Goal: Contribute content: Add original content to the website for others to see

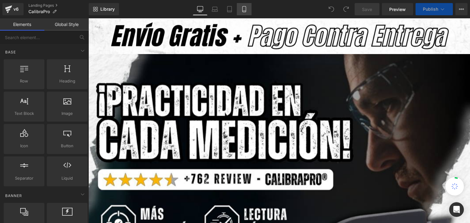
click at [241, 7] on icon at bounding box center [244, 9] width 6 height 6
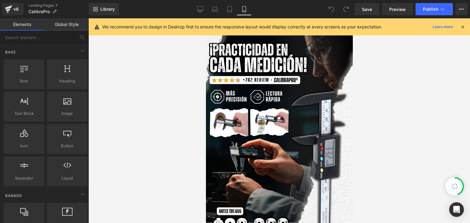
click at [463, 26] on icon at bounding box center [463, 27] width 6 height 6
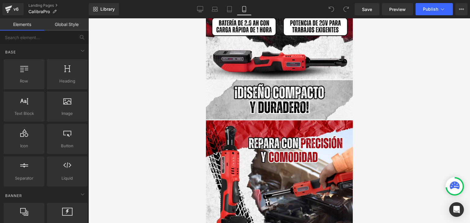
scroll to position [551, 0]
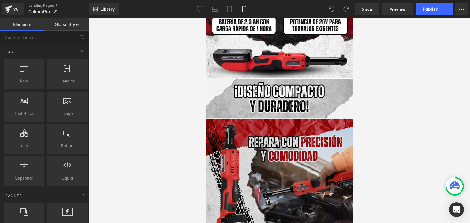
click at [287, 140] on img at bounding box center [279, 192] width 147 height 147
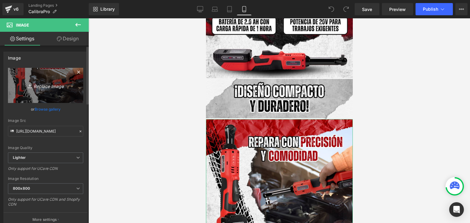
click at [48, 91] on link "Replace Image" at bounding box center [45, 85] width 75 height 35
type input "C:\fakepath\(Español).webp"
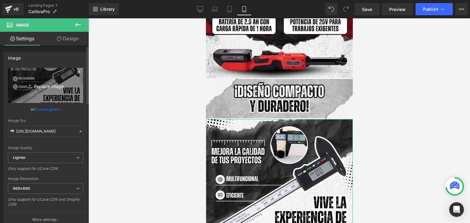
type input "[URL][DOMAIN_NAME]"
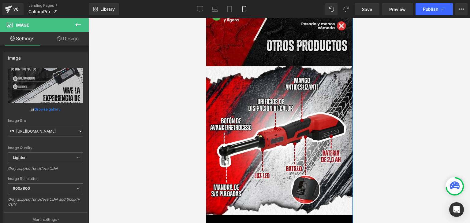
scroll to position [948, 0]
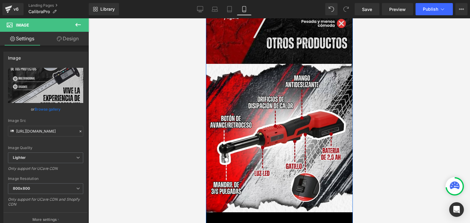
click at [274, 109] on img at bounding box center [279, 138] width 149 height 149
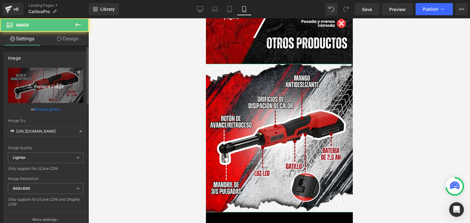
click at [56, 87] on icon "Replace Image" at bounding box center [45, 86] width 49 height 8
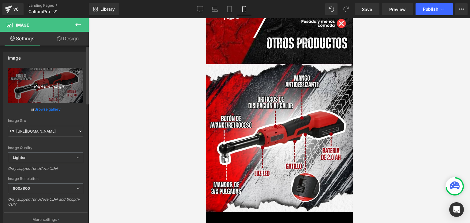
type input "C:\fakepath\(Español) (2).webp"
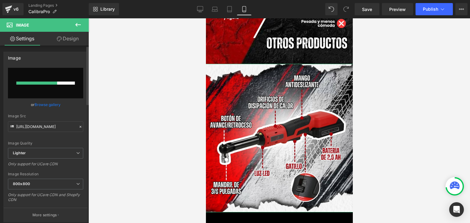
click at [47, 106] on link "Browse gallery" at bounding box center [48, 104] width 26 height 11
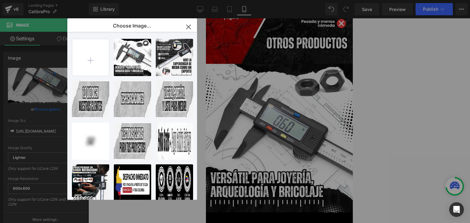
click at [187, 26] on icon "button" at bounding box center [189, 27] width 10 height 10
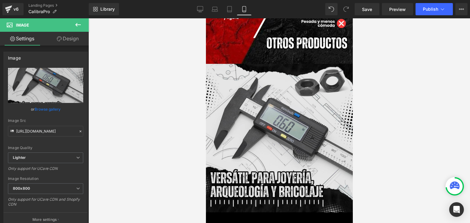
type input "[URL][DOMAIN_NAME]"
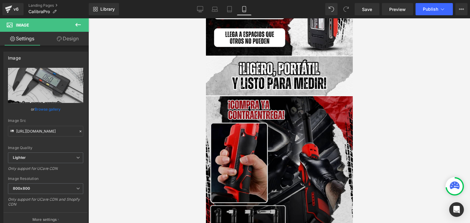
scroll to position [1315, 0]
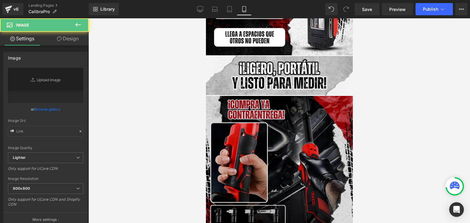
click at [277, 116] on img at bounding box center [280, 170] width 148 height 148
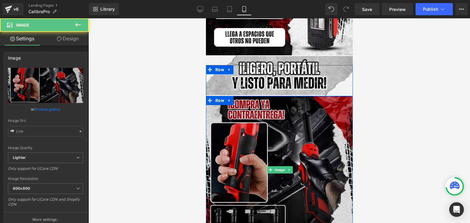
type input "[URL][DOMAIN_NAME]"
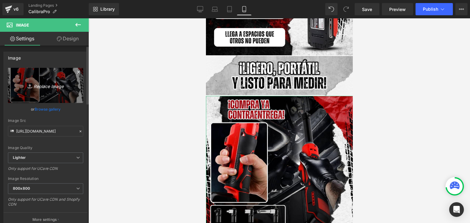
click at [10, 80] on link "Replace Image" at bounding box center [45, 85] width 75 height 35
type input "C:\fakepath\(Español) (3).webp"
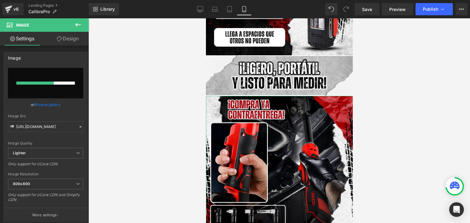
click at [42, 103] on link "Browse gallery" at bounding box center [48, 104] width 26 height 11
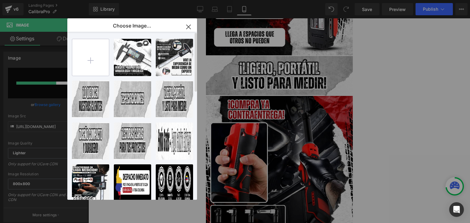
click at [81, 62] on input "file" at bounding box center [90, 57] width 37 height 37
type input "C:\fakepath\(Español) (3).webp"
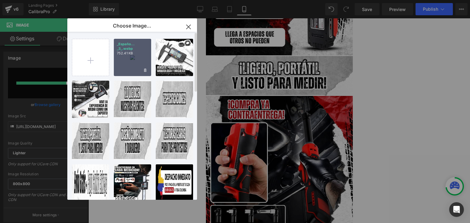
click at [136, 65] on div "_Españo... _3_.webp 752.41 KB" at bounding box center [132, 57] width 37 height 37
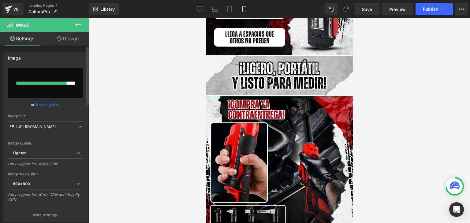
click at [52, 103] on link "Browse gallery" at bounding box center [48, 104] width 26 height 11
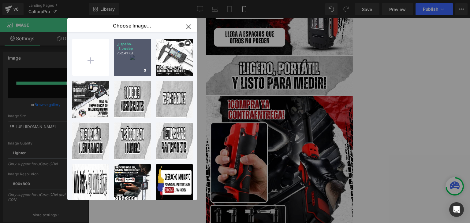
click at [121, 59] on div "_Españo... _3_.webp 752.41 KB" at bounding box center [132, 57] width 37 height 37
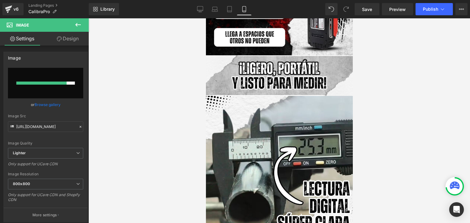
type input "[URL][DOMAIN_NAME]"
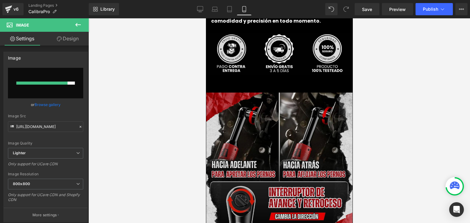
scroll to position [1591, 0]
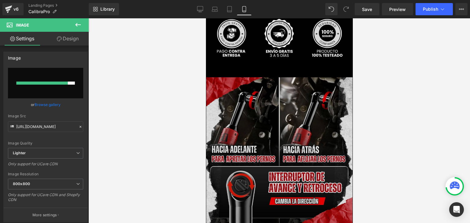
click at [266, 123] on img at bounding box center [279, 152] width 146 height 150
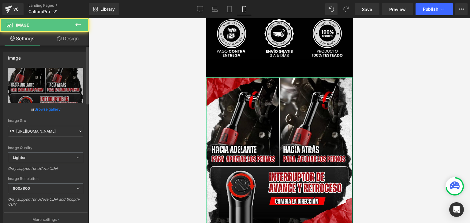
click at [58, 112] on link "Browse gallery" at bounding box center [48, 109] width 26 height 11
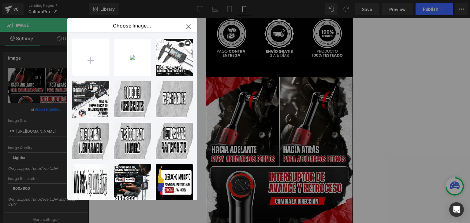
click at [96, 57] on input "file" at bounding box center [90, 57] width 37 height 37
type input "C:\fakepath\(Español) (4).webp"
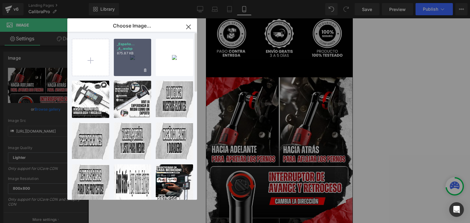
click at [124, 62] on div "_Españo... _4_.webp 875.87 KB" at bounding box center [132, 57] width 37 height 37
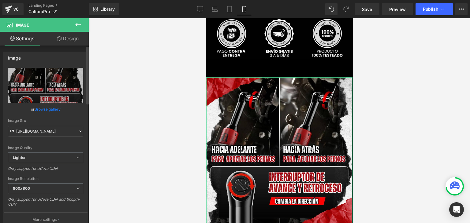
click at [50, 107] on link "Browse gallery" at bounding box center [48, 109] width 26 height 11
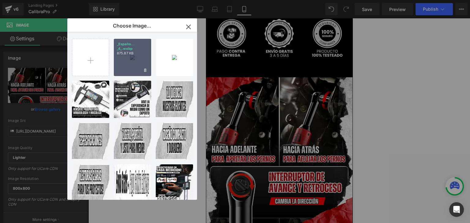
click at [122, 60] on div "_Españo... _4_.webp 875.87 KB" at bounding box center [132, 57] width 37 height 37
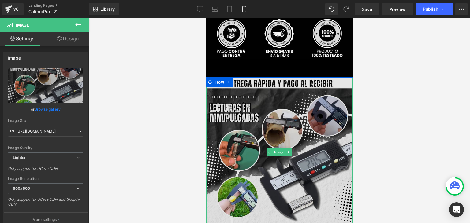
type input "[URL][DOMAIN_NAME]"
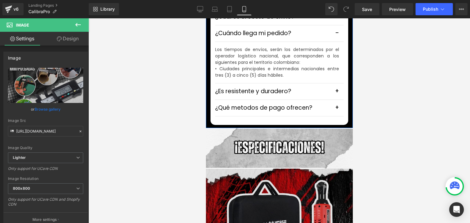
scroll to position [1927, 0]
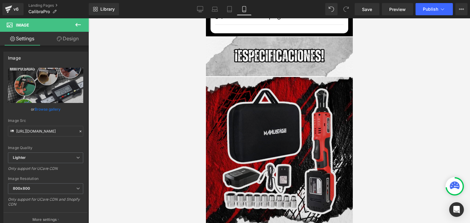
click at [271, 147] on img at bounding box center [279, 153] width 149 height 152
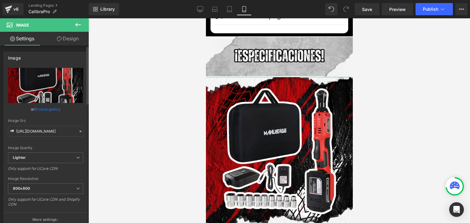
click at [57, 110] on link "Browse gallery" at bounding box center [48, 109] width 26 height 11
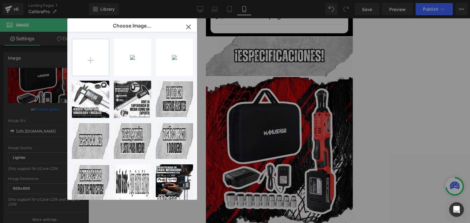
click at [87, 53] on input "file" at bounding box center [90, 57] width 37 height 37
type input "C:\fakepath\(Español) (5).webp"
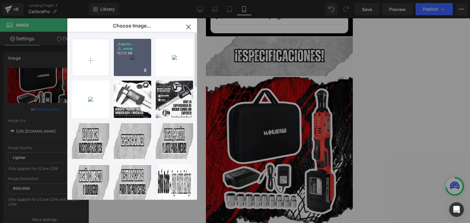
click at [128, 62] on div "_Españo... _5_.webp 757.12 KB" at bounding box center [132, 57] width 37 height 37
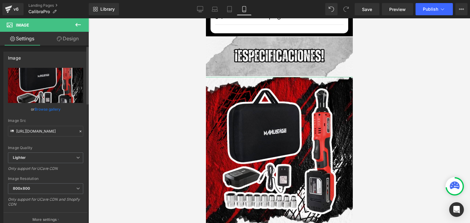
click at [51, 110] on link "Browse gallery" at bounding box center [48, 109] width 26 height 11
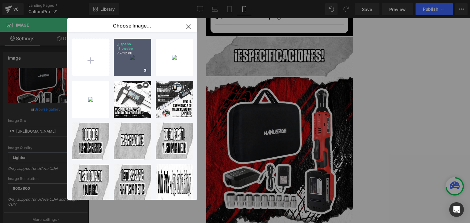
click at [127, 66] on div "_Españo... _5_.webp 757.12 KB" at bounding box center [132, 57] width 37 height 37
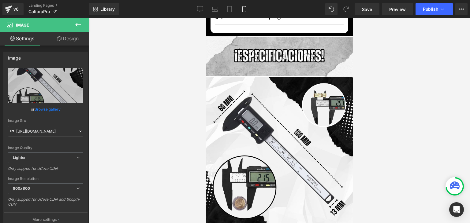
type input "[URL][DOMAIN_NAME]"
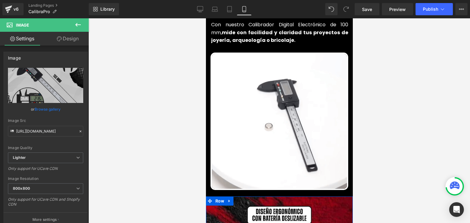
scroll to position [336, 0]
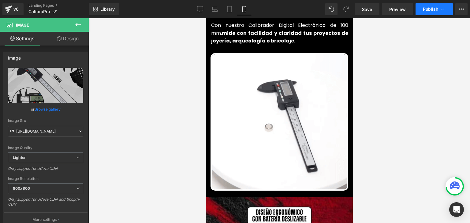
click at [426, 9] on span "Publish" at bounding box center [430, 9] width 15 height 5
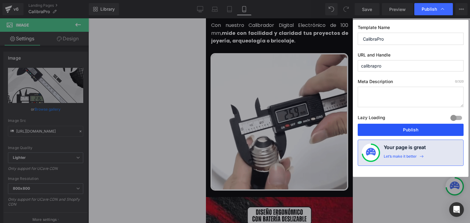
click at [402, 132] on button "Publish" at bounding box center [411, 130] width 106 height 12
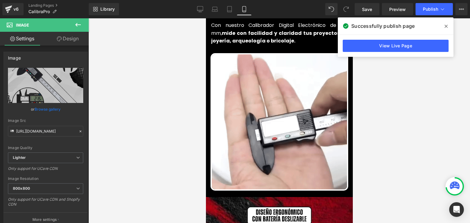
click at [396, 109] on div at bounding box center [278, 120] width 381 height 205
